Goal: Transaction & Acquisition: Obtain resource

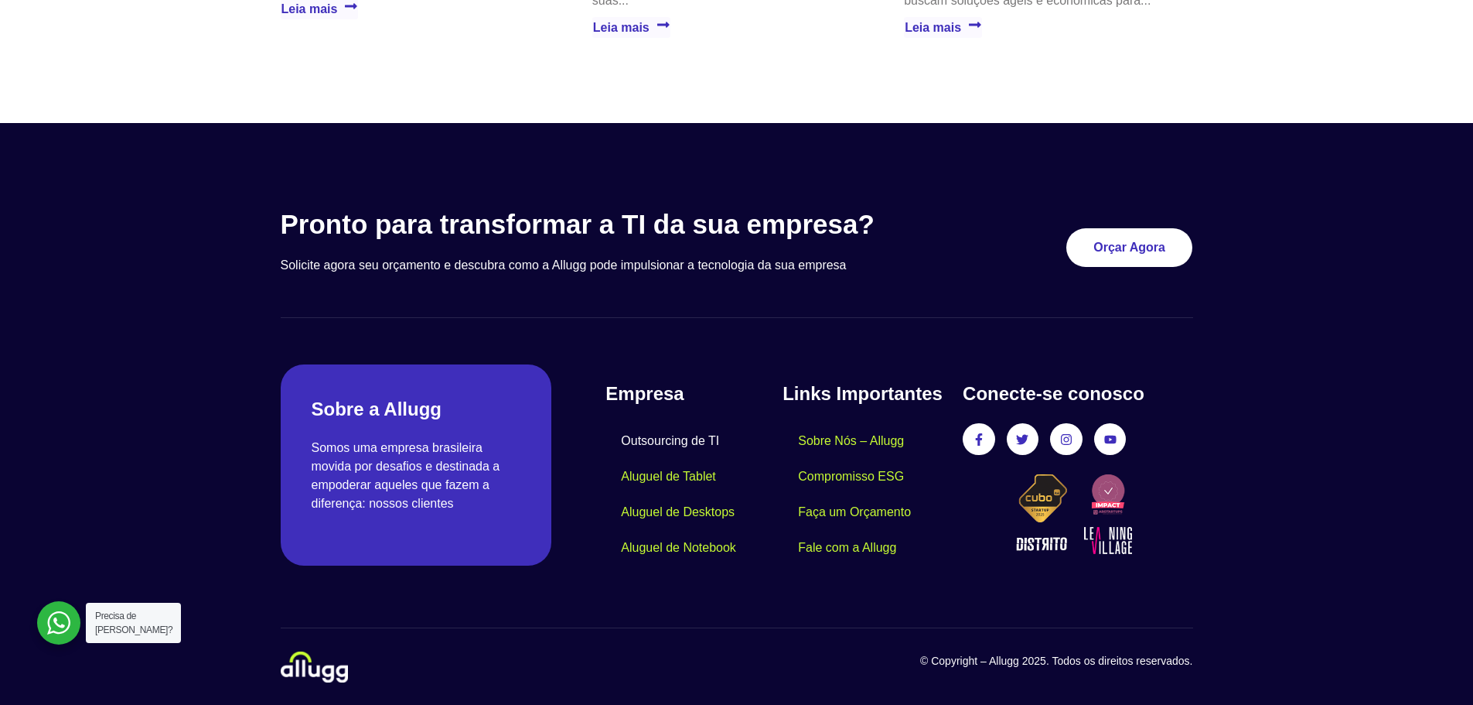
scroll to position [2028, 0]
click at [1101, 233] on link "Orçar Agora" at bounding box center [1130, 246] width 114 height 35
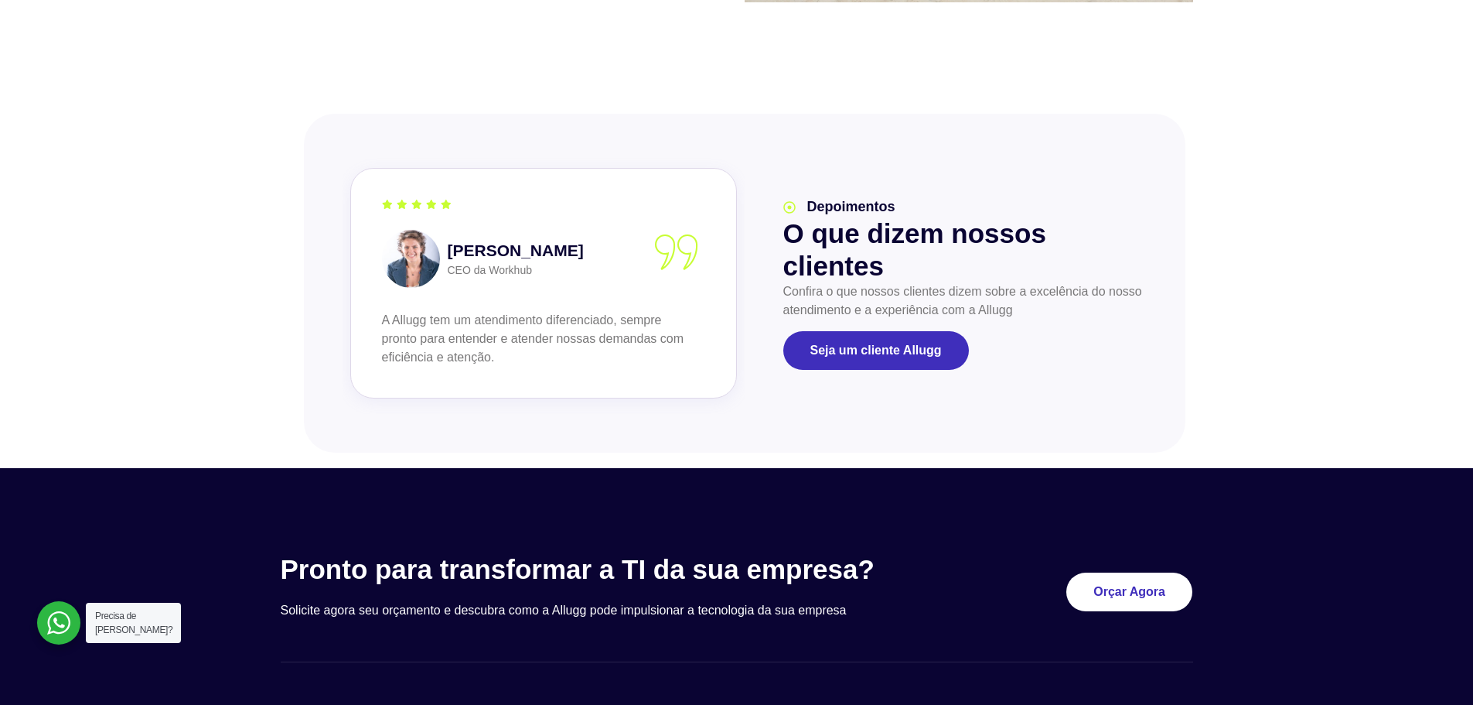
scroll to position [1841, 0]
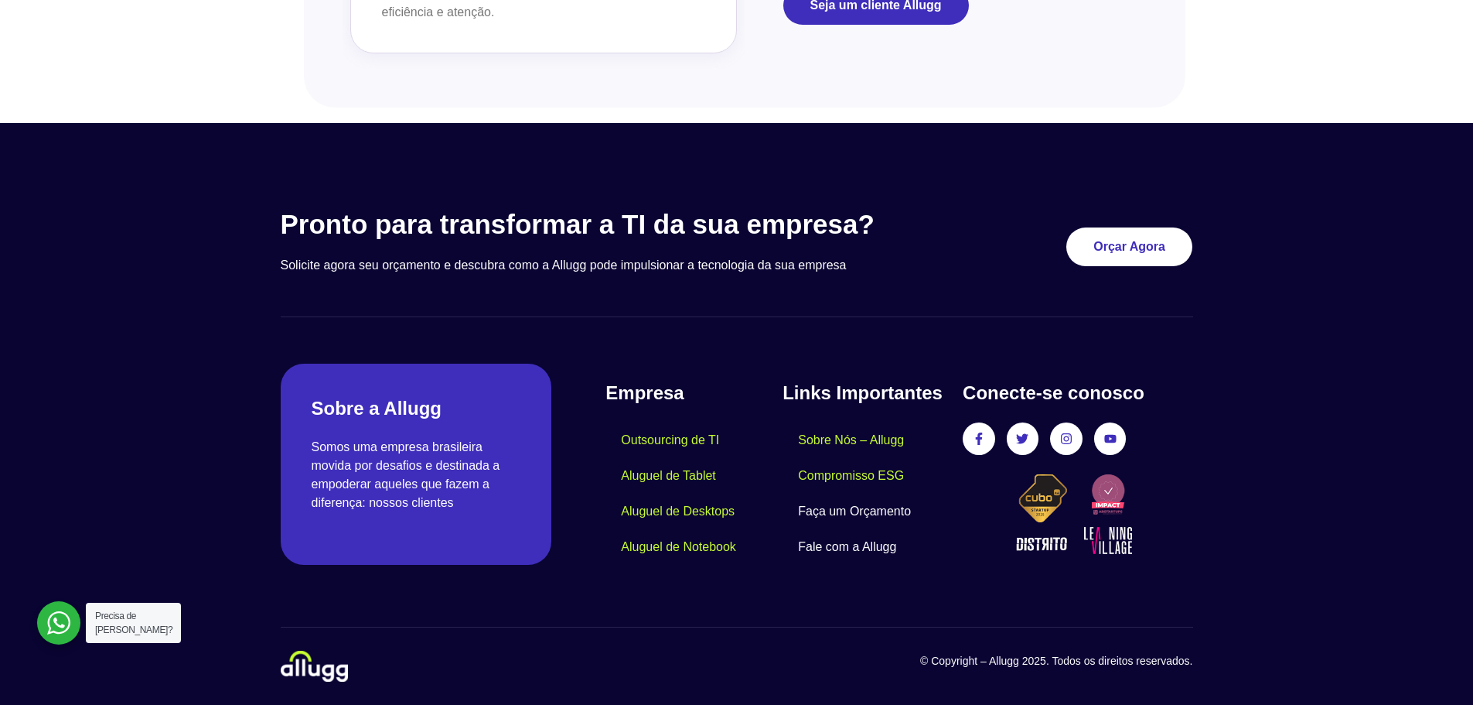
click at [826, 547] on link "Fale com a Allugg" at bounding box center [847, 547] width 129 height 36
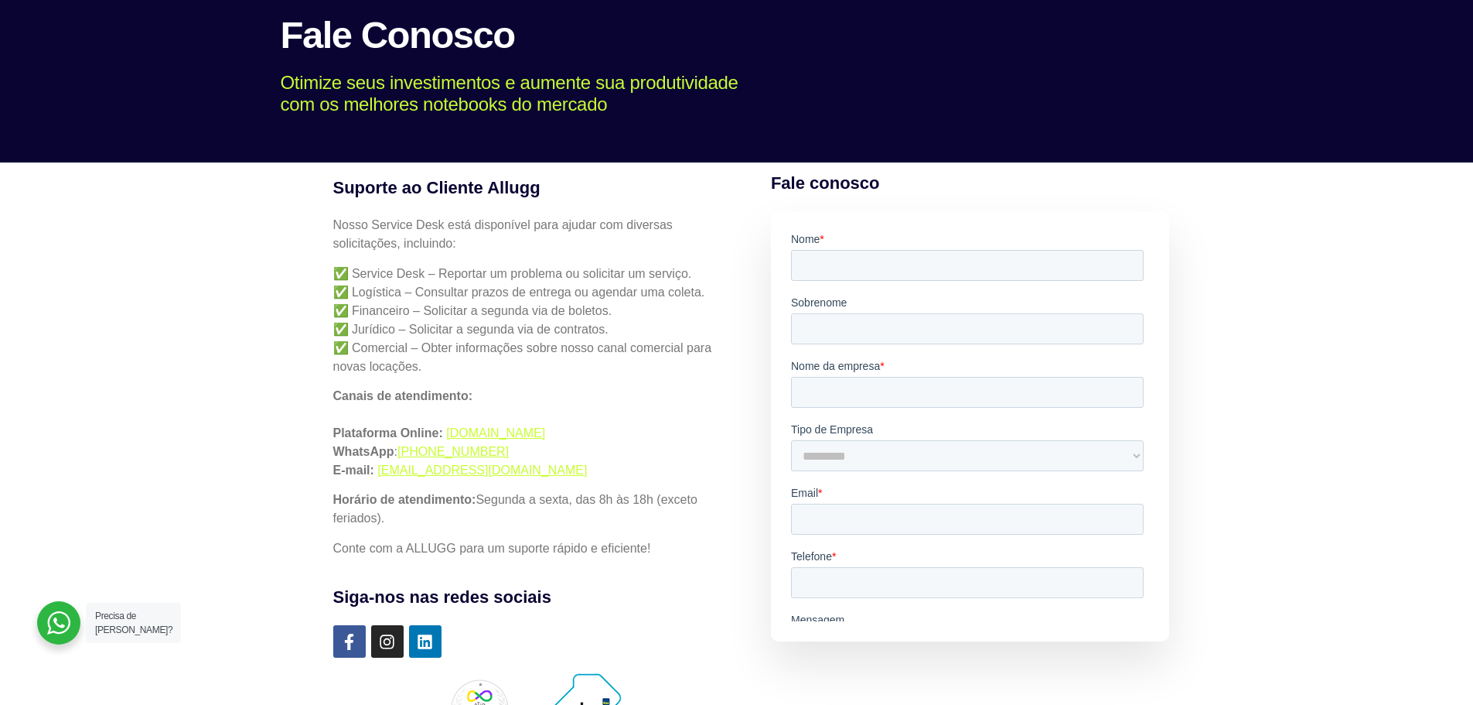
scroll to position [232, 0]
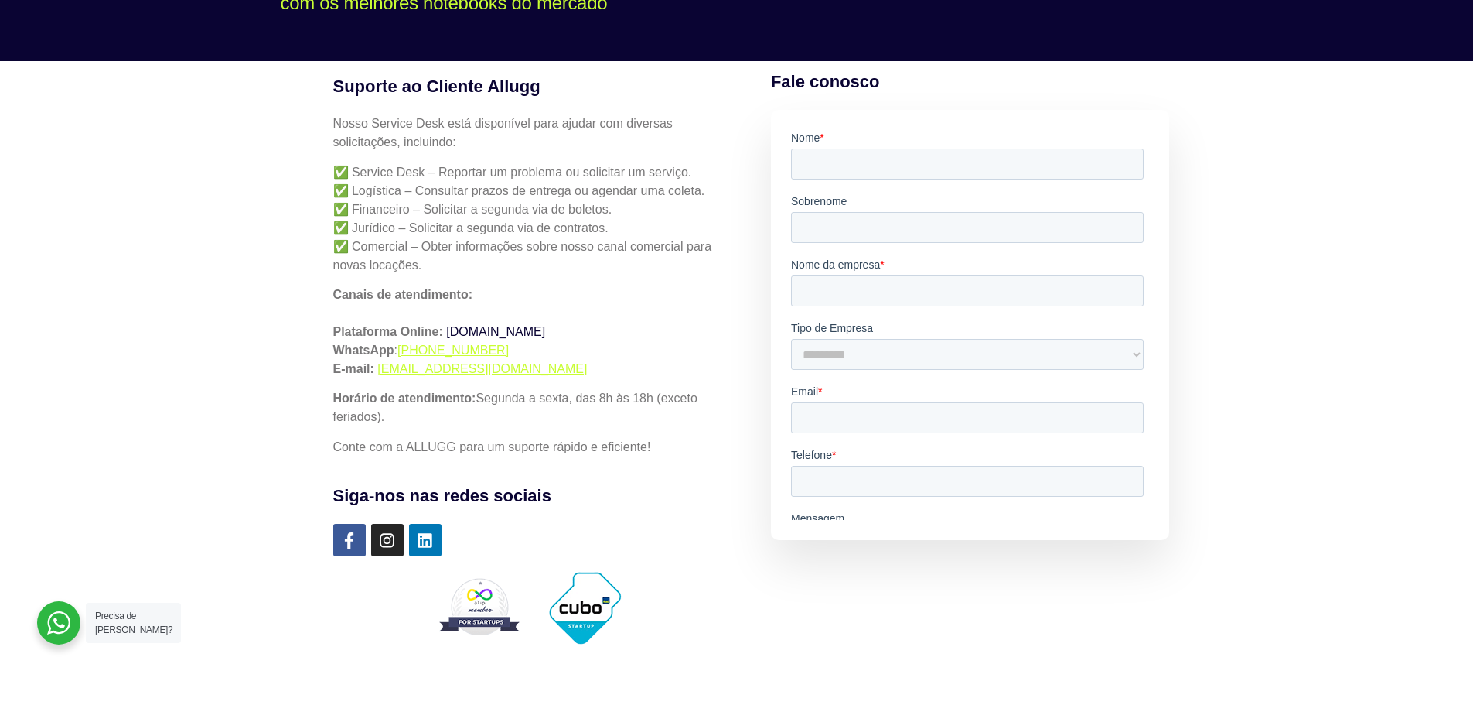
click at [545, 335] on link "simples.allugg.com.br" at bounding box center [495, 331] width 99 height 13
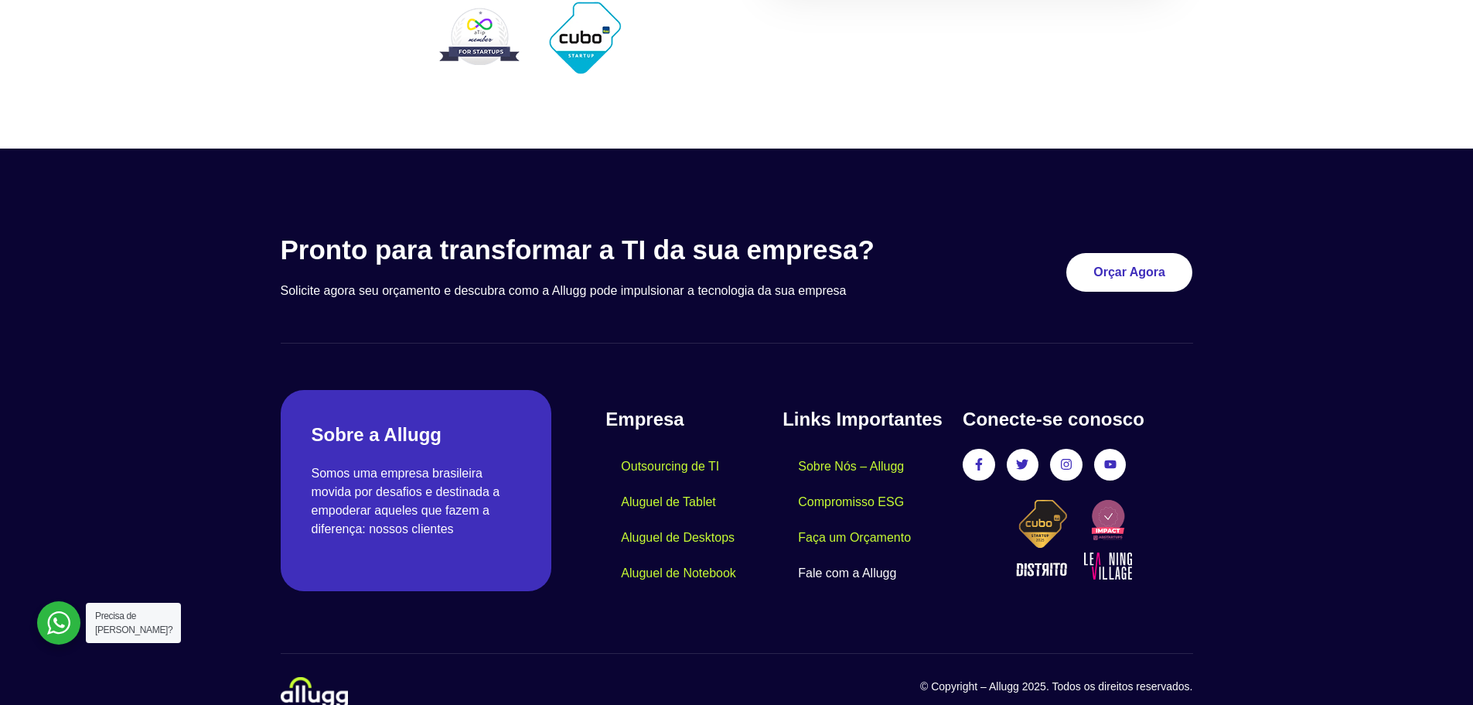
scroll to position [828, 0]
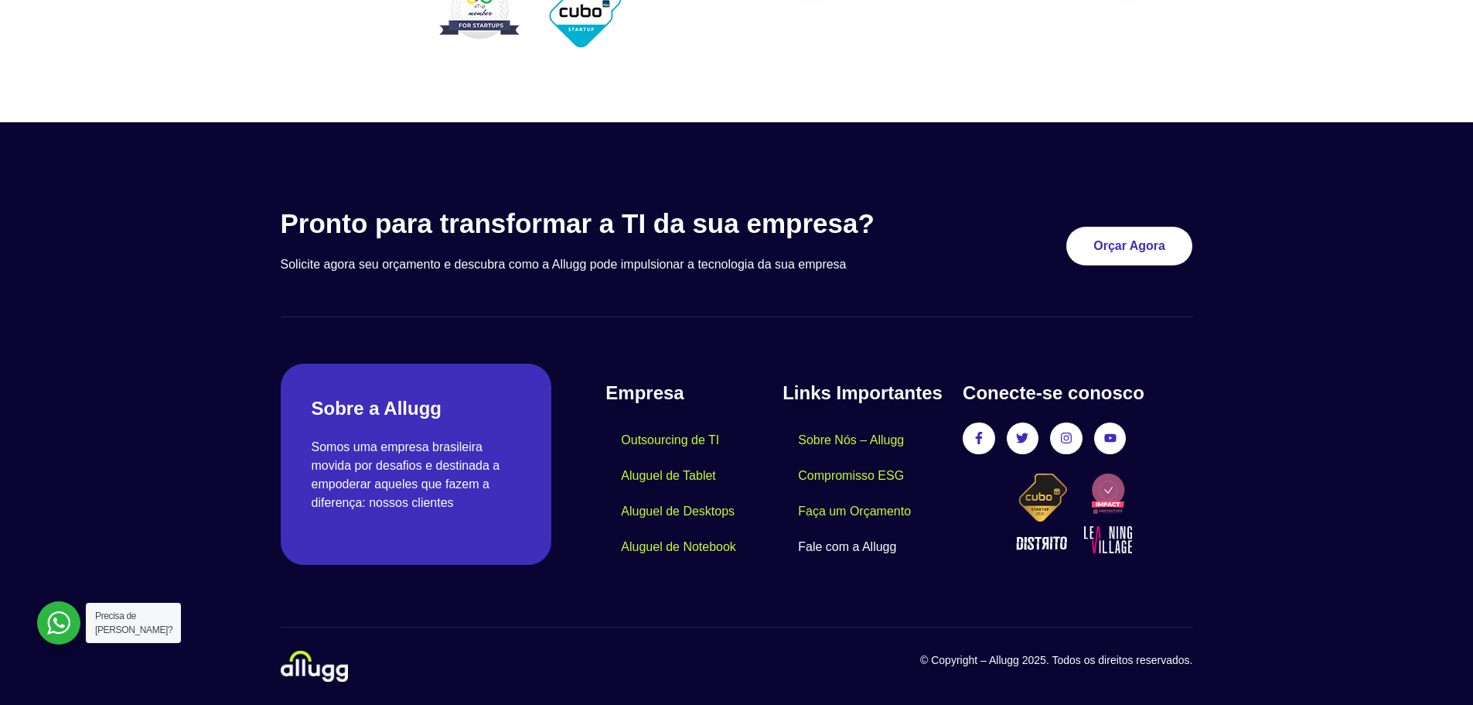
click at [899, 317] on div "Pronto para transformar a TI da sua empresa? Solicite agora seu orçamento e des…" at bounding box center [737, 444] width 928 height 489
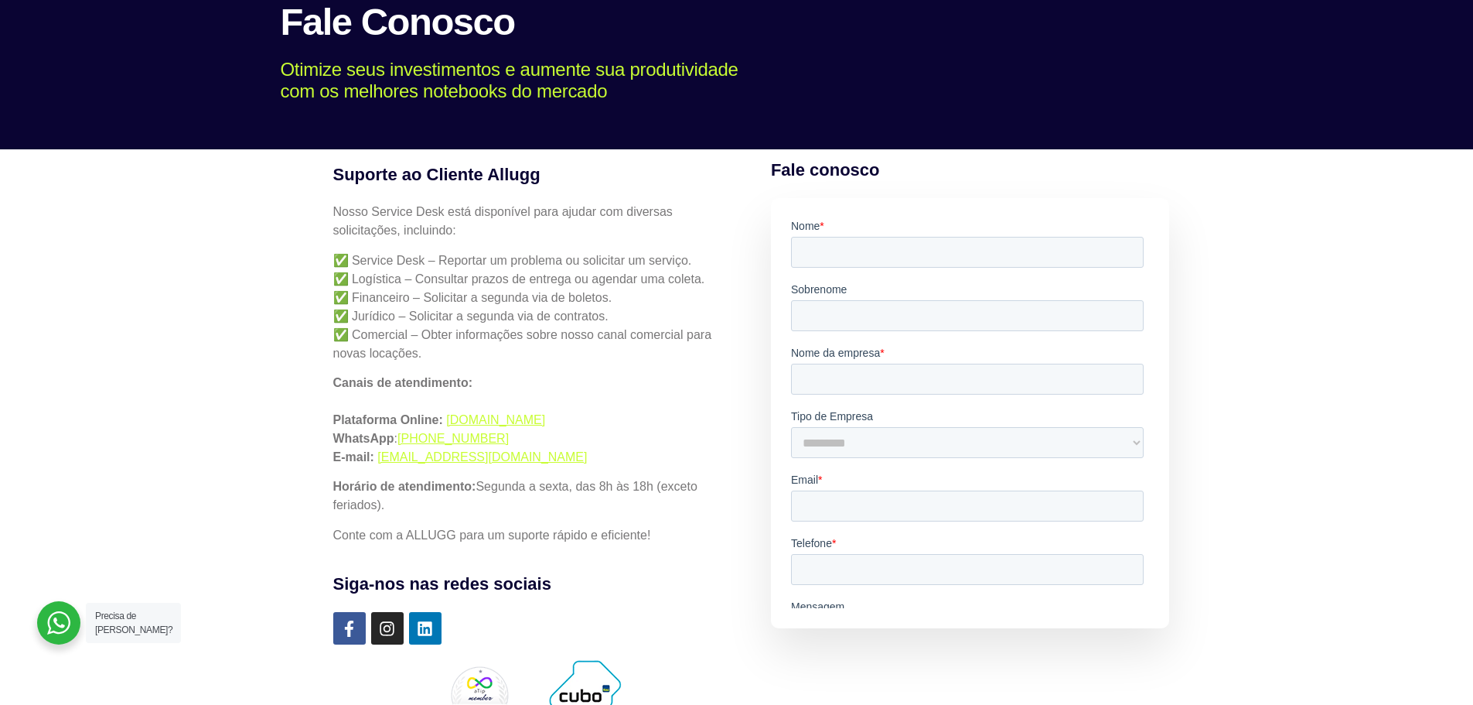
scroll to position [0, 0]
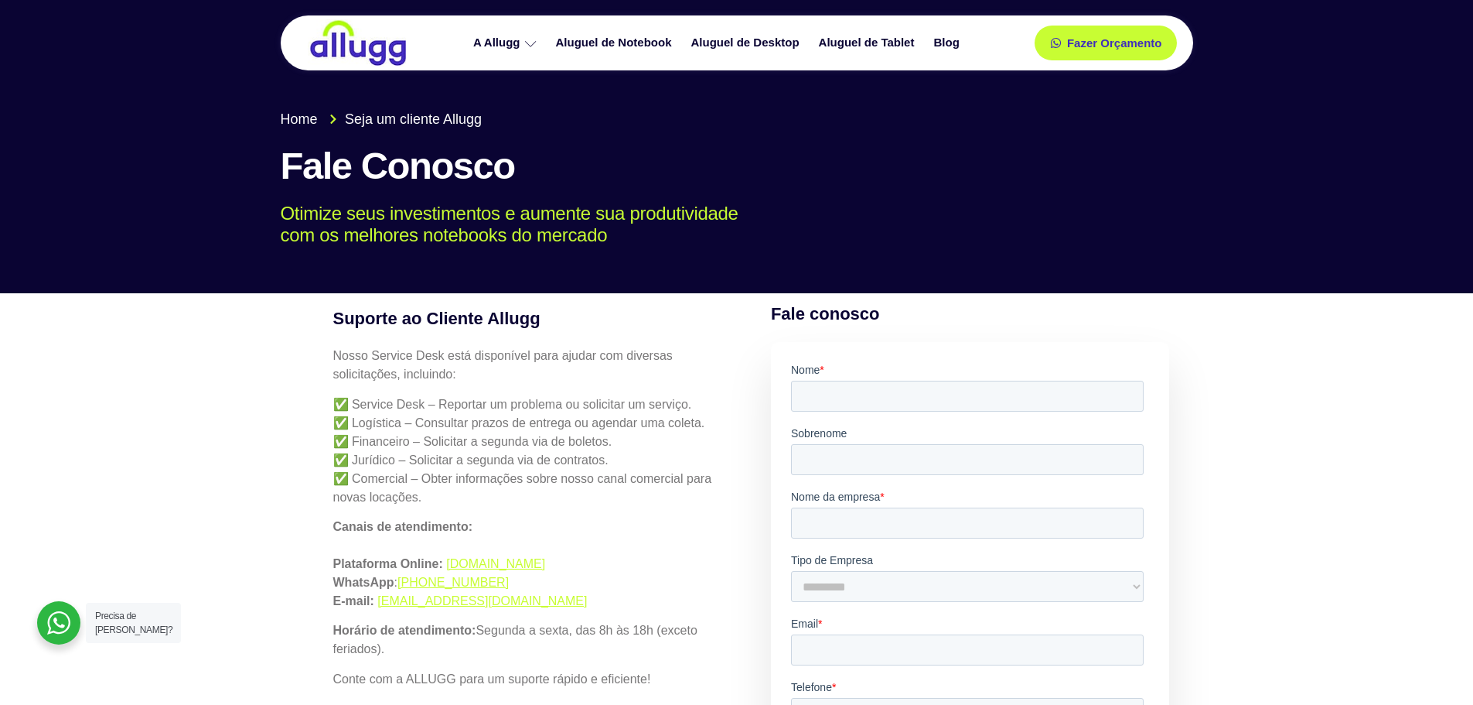
drag, startPoint x: 403, startPoint y: 218, endPoint x: 631, endPoint y: 234, distance: 228.7
click at [631, 234] on p "Otimize seus investimentos e aumente sua produtividade com os melhores notebook…" at bounding box center [726, 225] width 890 height 45
click at [646, 244] on p "Otimize seus investimentos e aumente sua produtividade com os melhores notebook…" at bounding box center [726, 225] width 890 height 45
